Goal: Find specific page/section: Find specific page/section

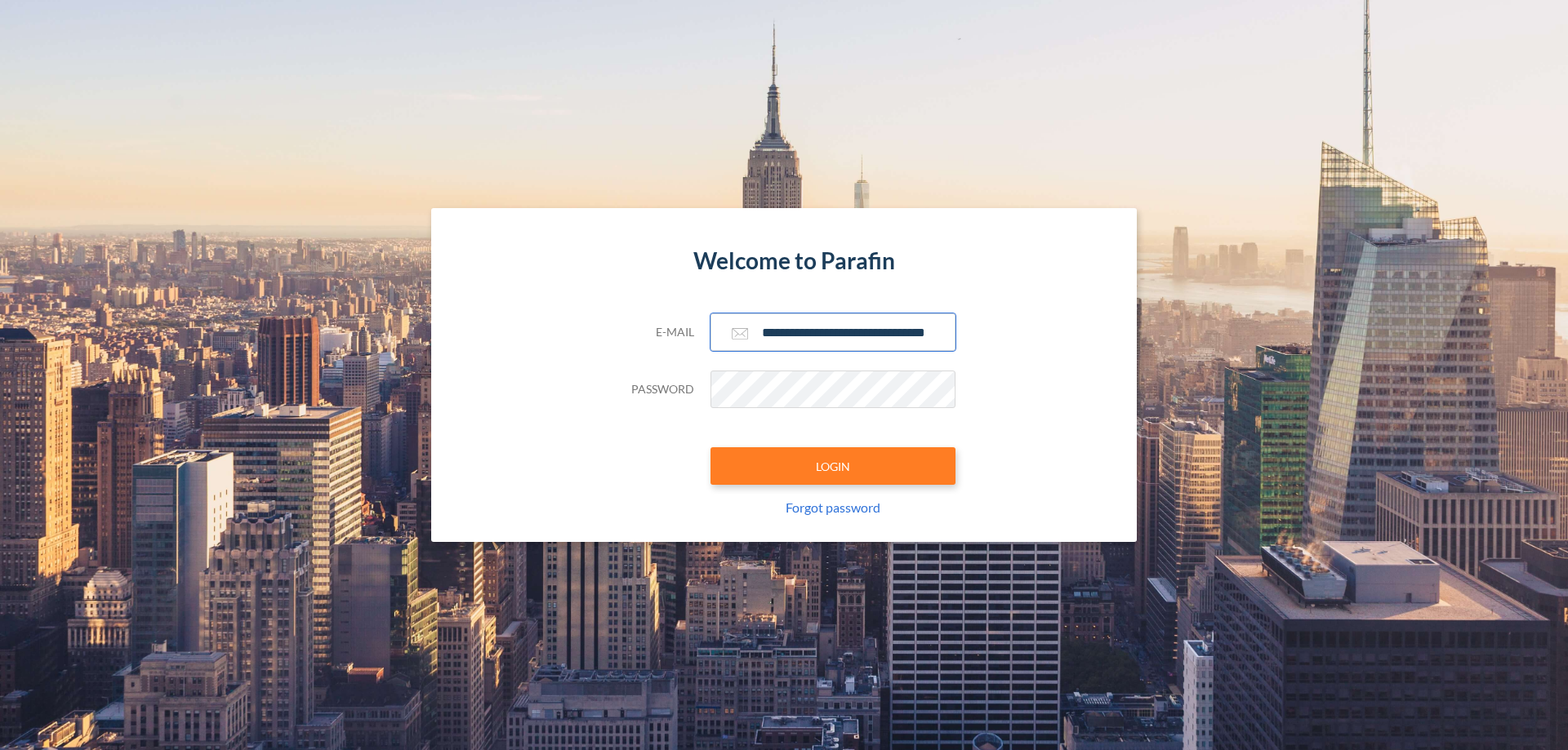
type input "**********"
click at [833, 466] on button "LOGIN" at bounding box center [833, 466] width 245 height 38
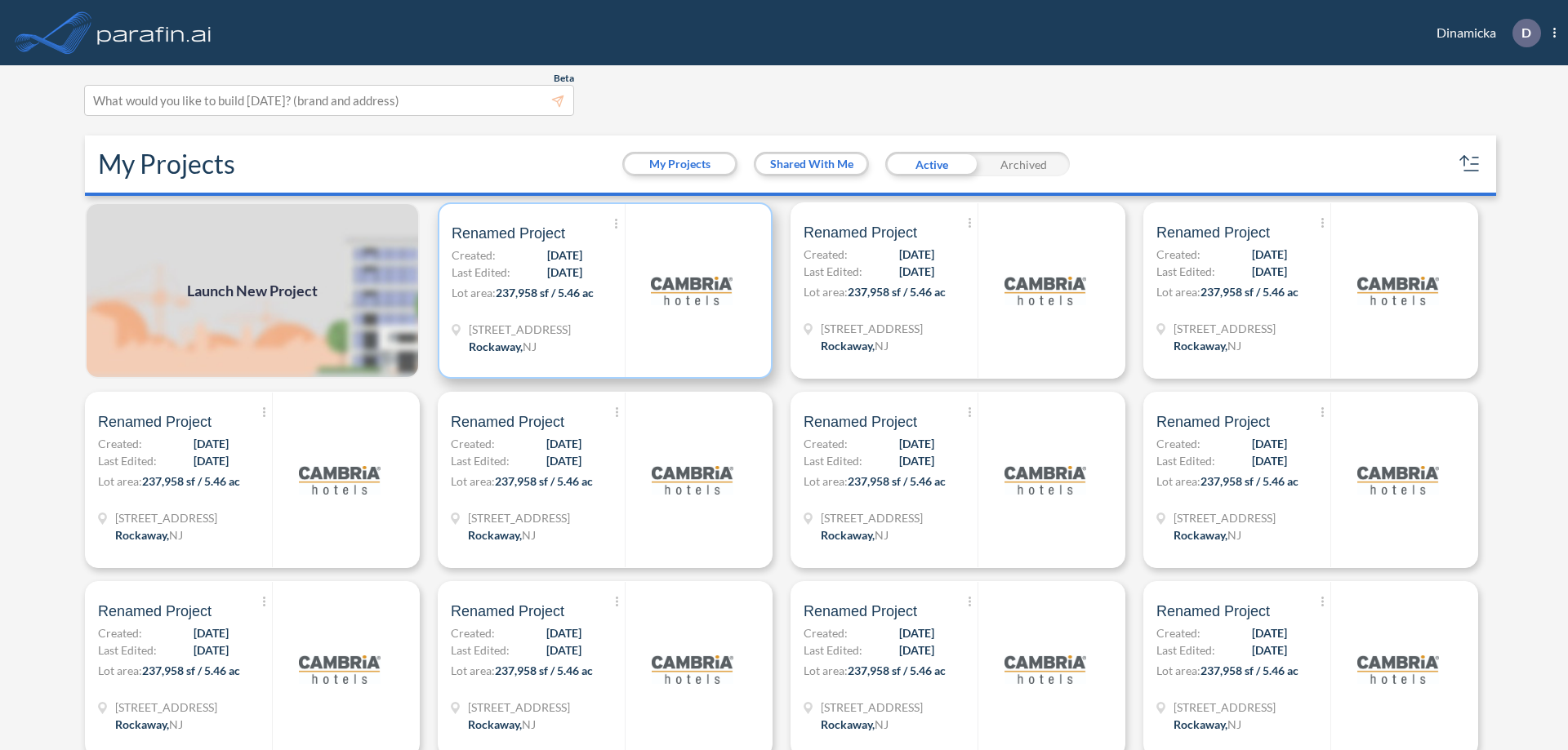
scroll to position [4, 0]
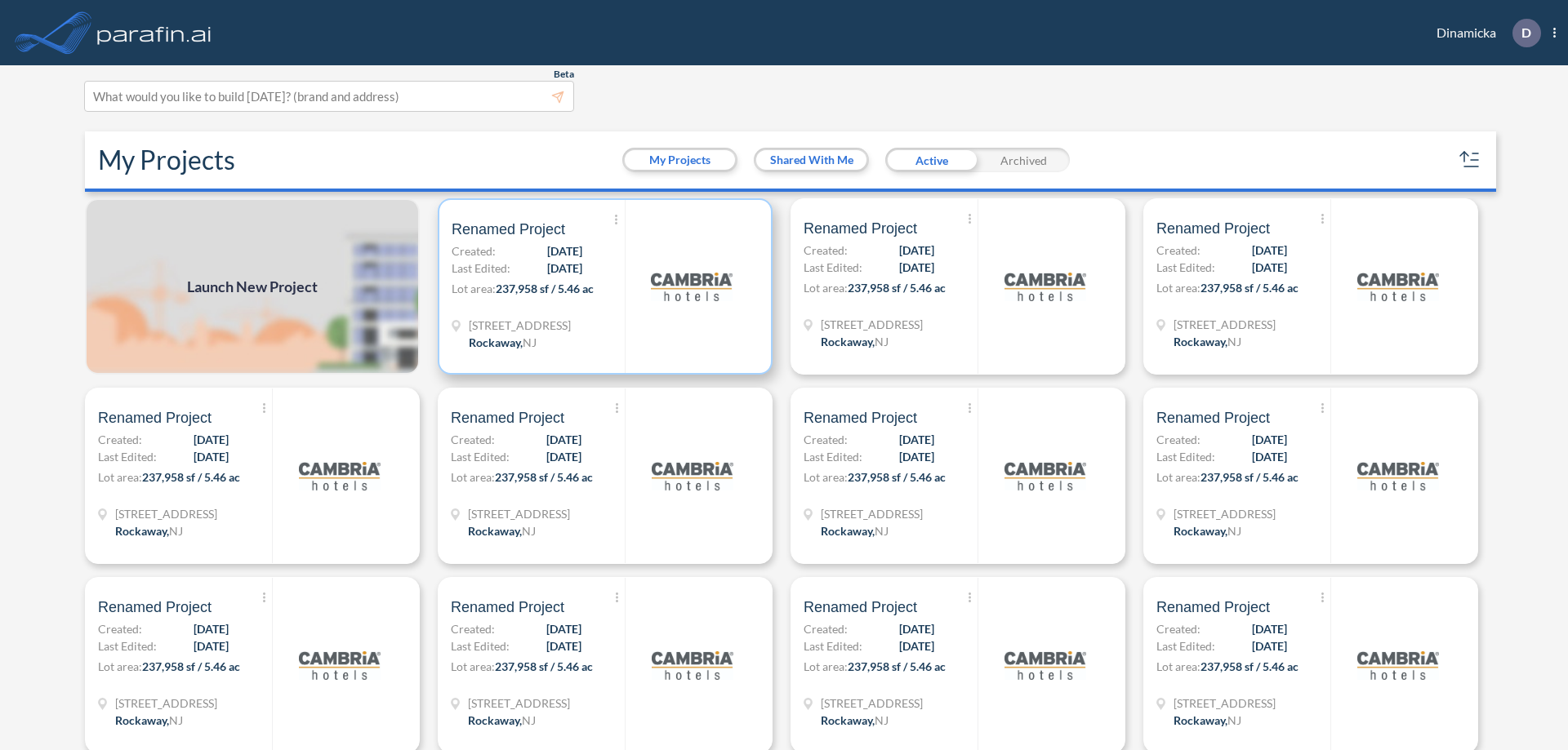
click at [602, 287] on p "Lot area: 237,958 sf / 5.46 ac" at bounding box center [537, 291] width 173 height 24
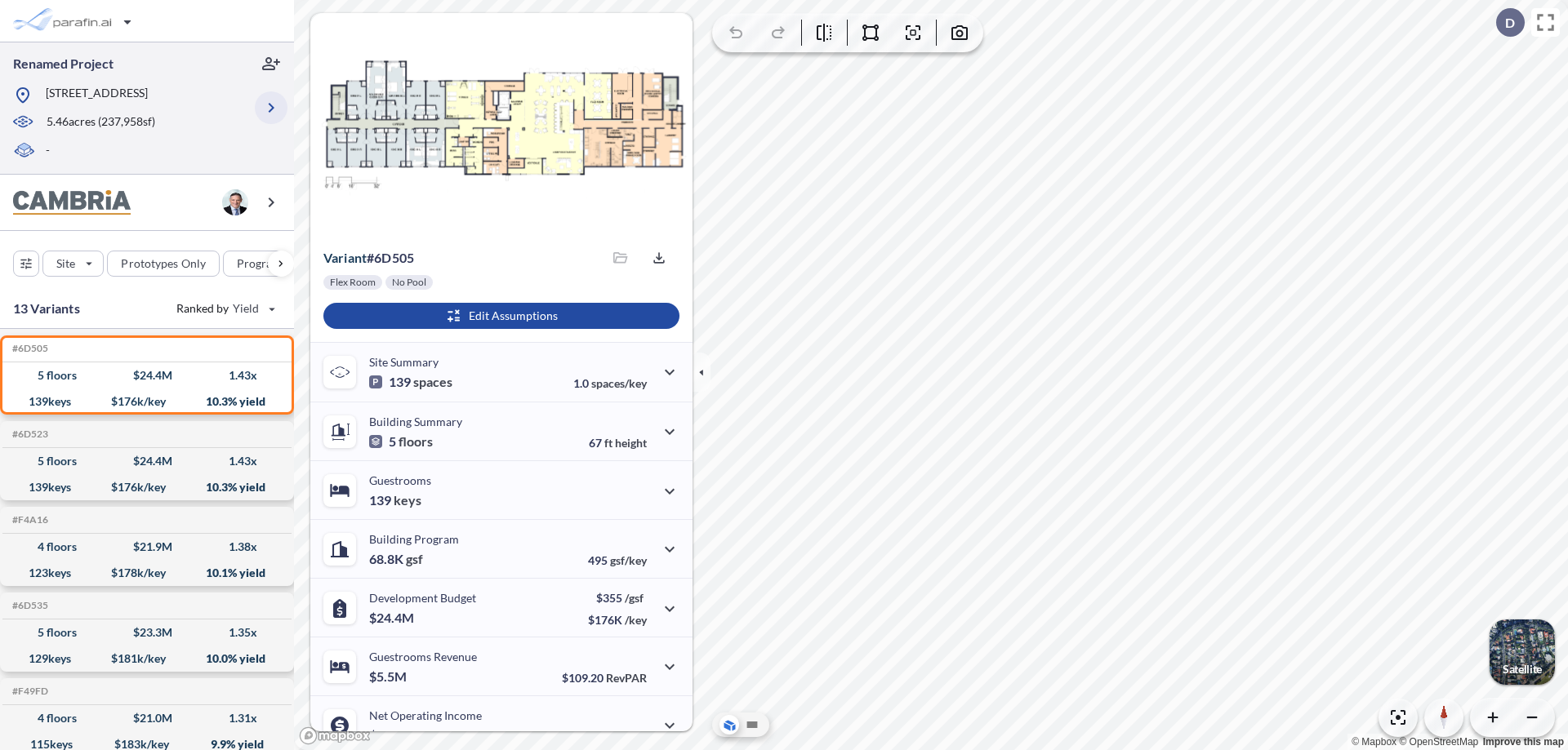
click at [271, 108] on icon "button" at bounding box center [271, 108] width 20 height 20
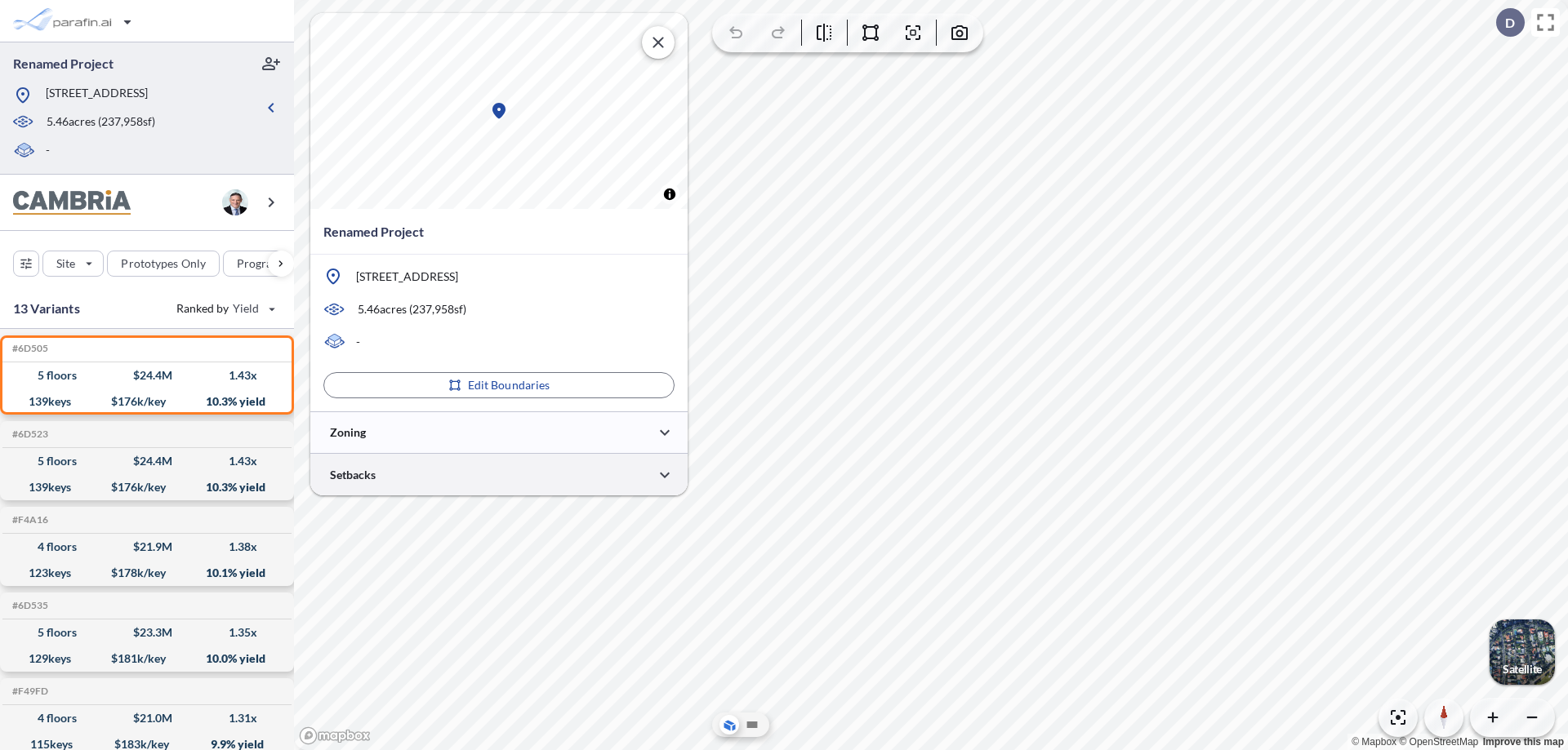
click at [499, 474] on div at bounding box center [499, 475] width 378 height 42
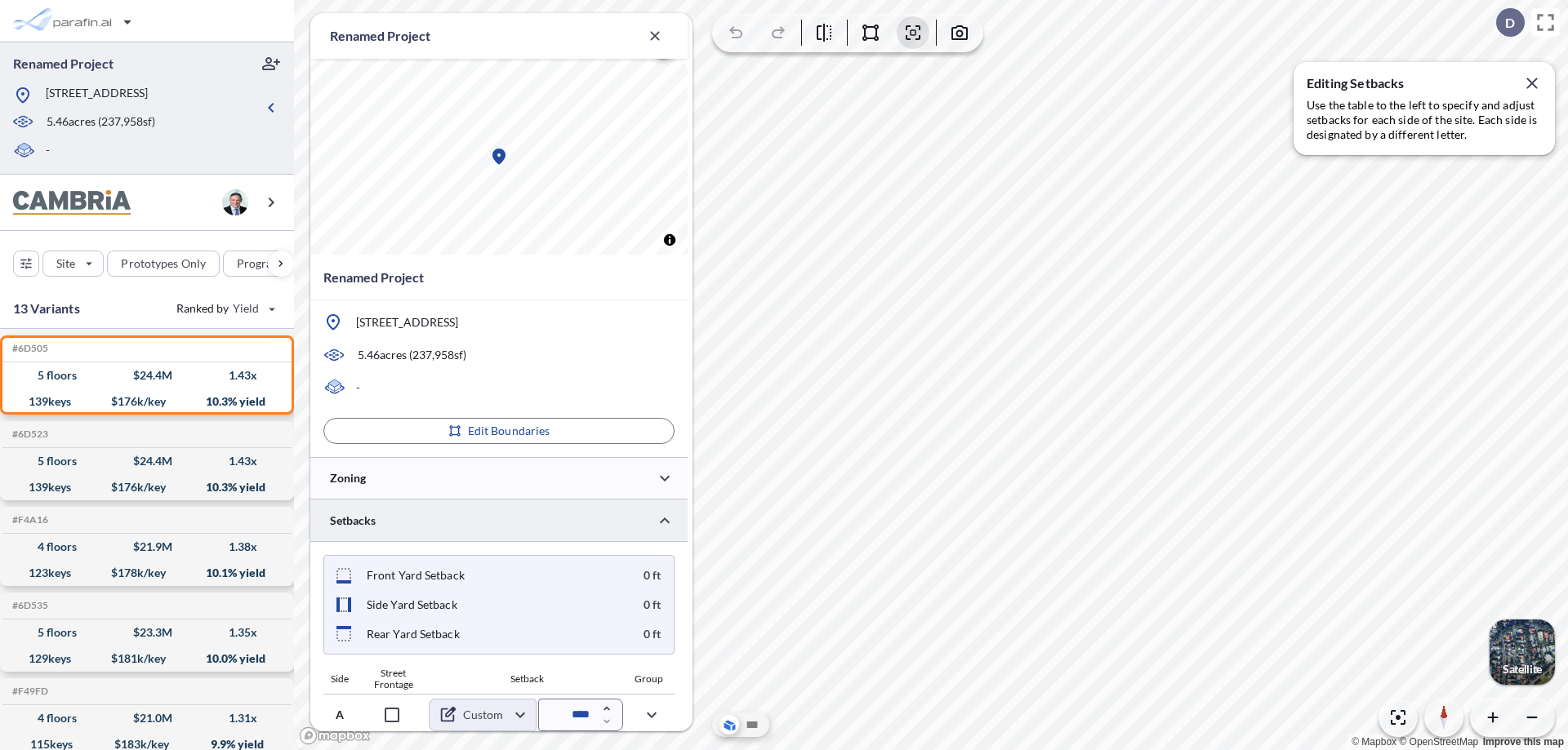
scroll to position [586, 0]
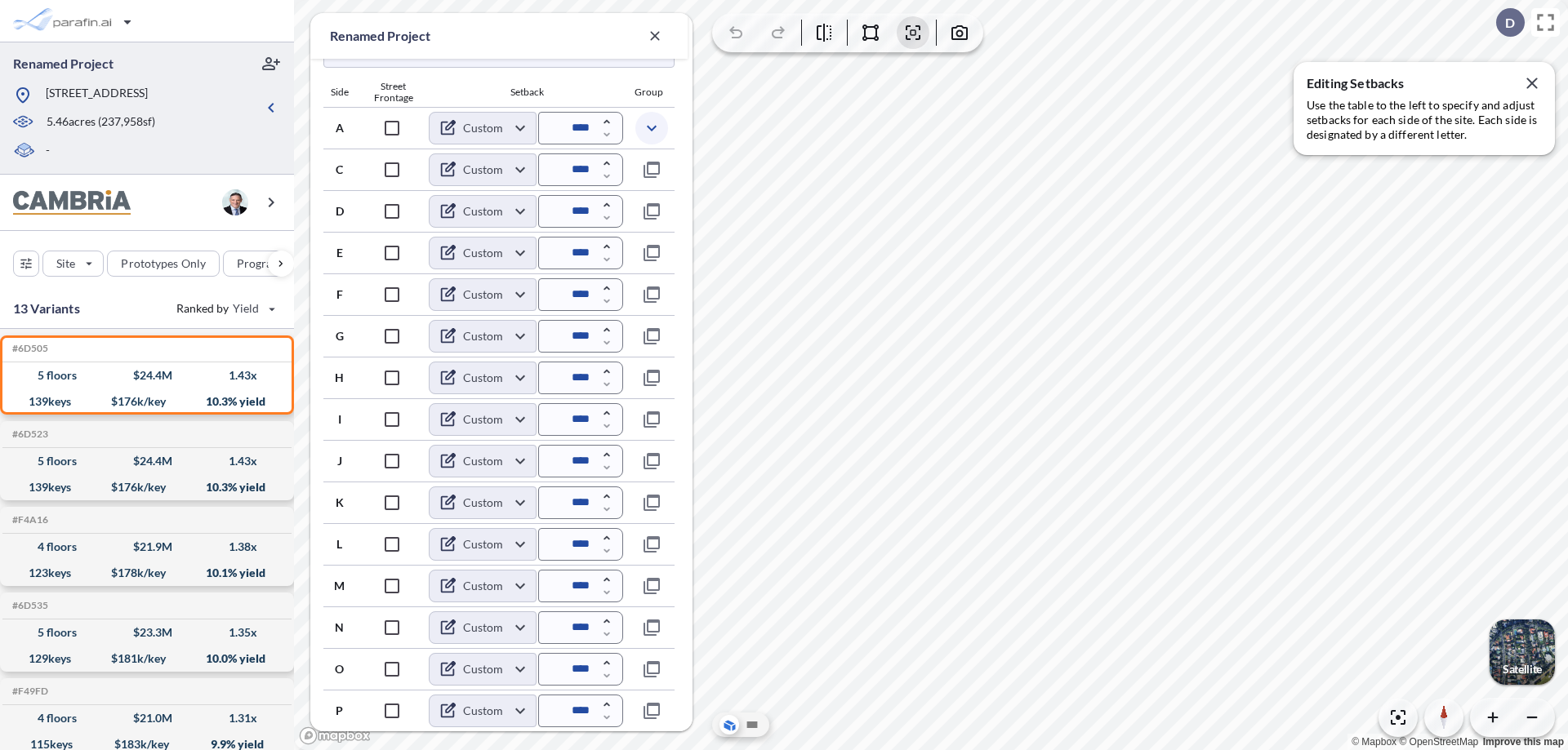
click at [651, 128] on icon "button" at bounding box center [651, 128] width 20 height 20
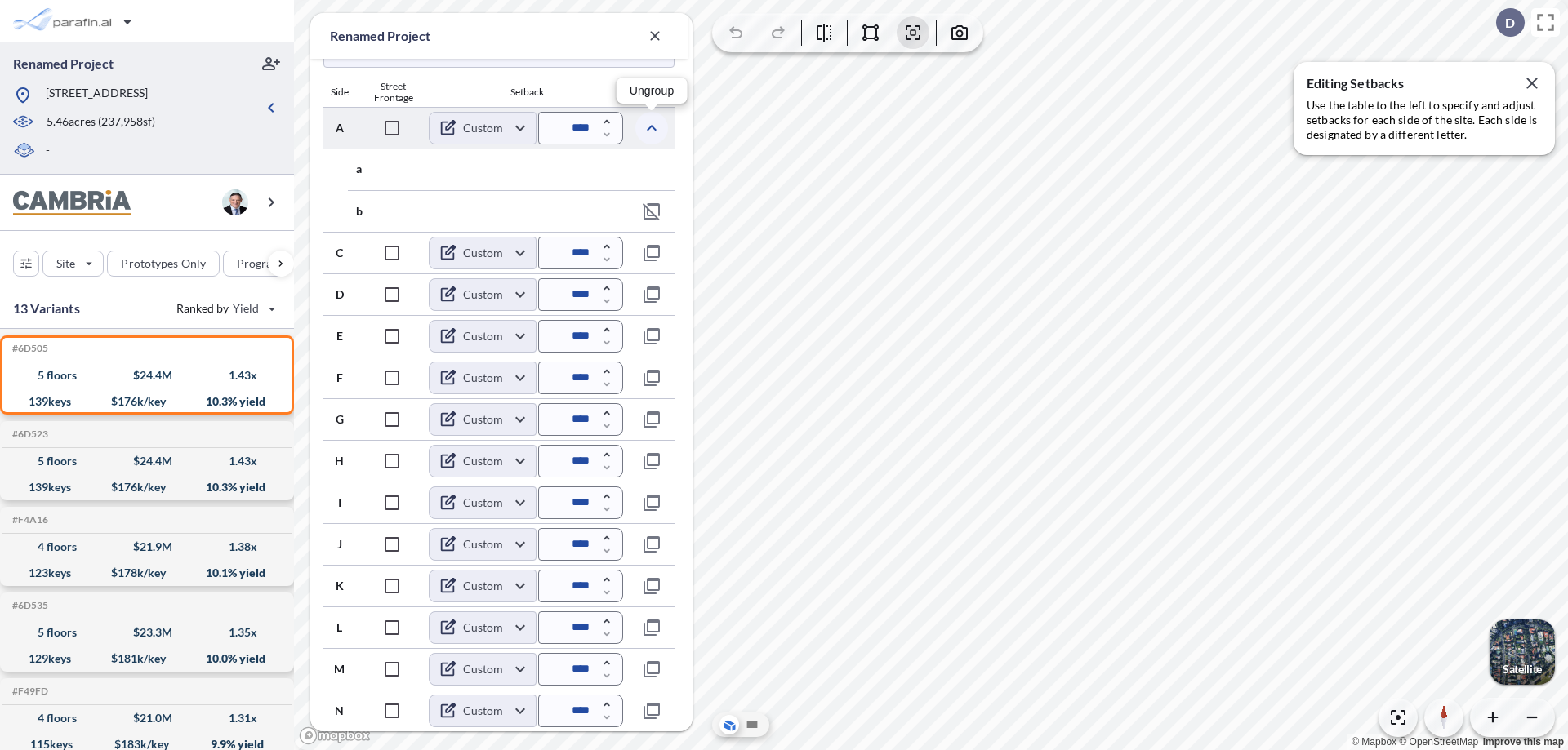
scroll to position [670, 0]
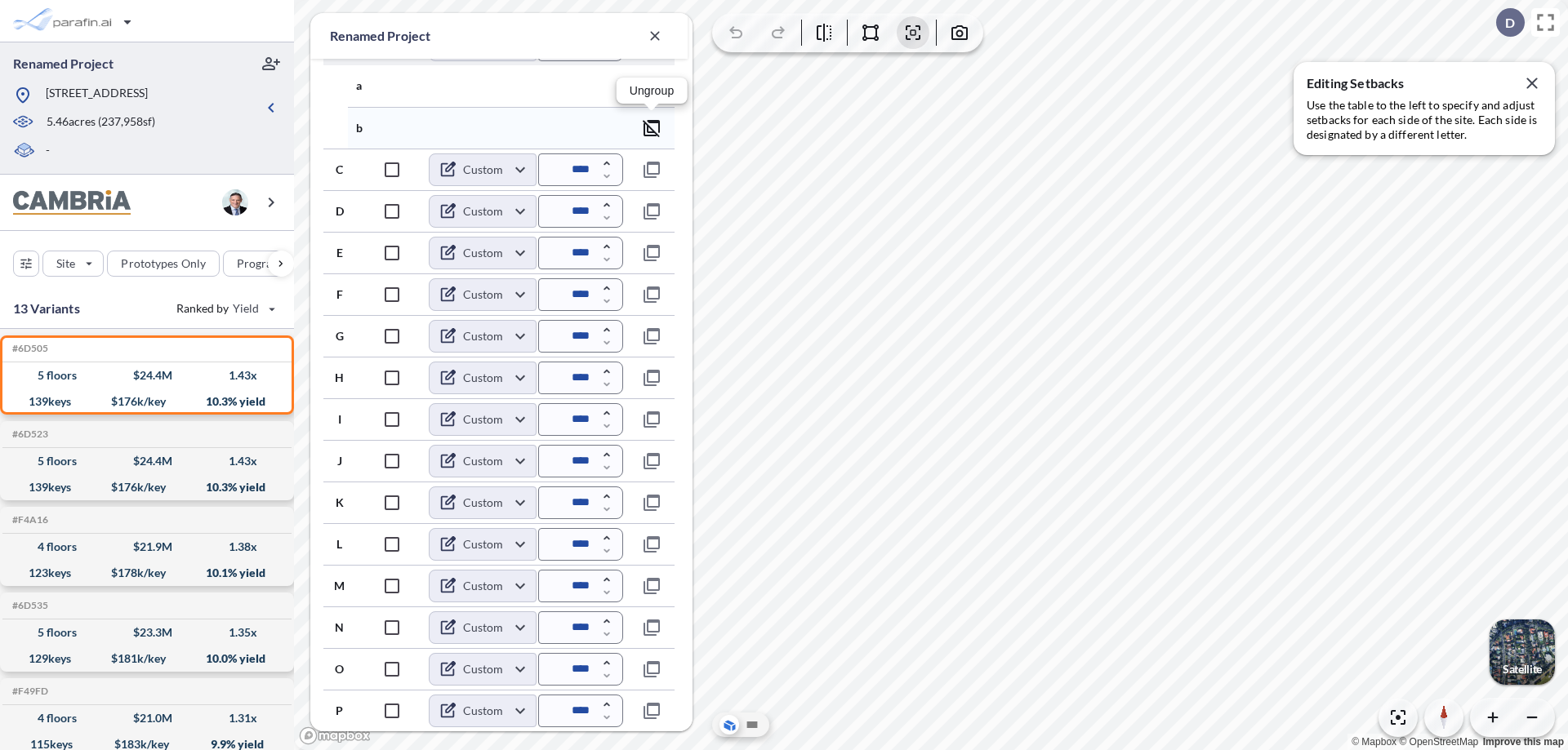
click at [652, 128] on icon "button" at bounding box center [651, 128] width 20 height 20
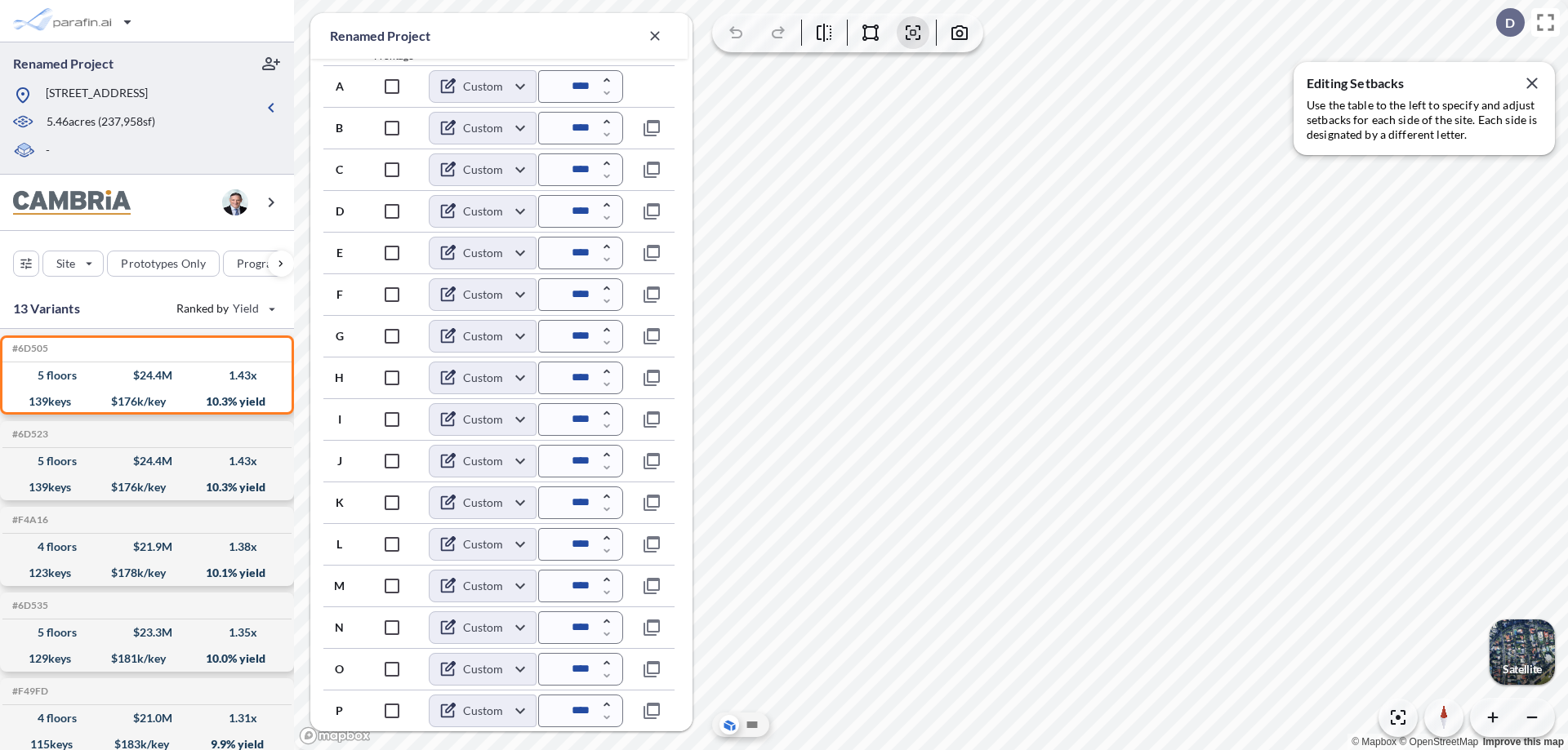
scroll to position [628, 0]
